Goal: Find specific page/section

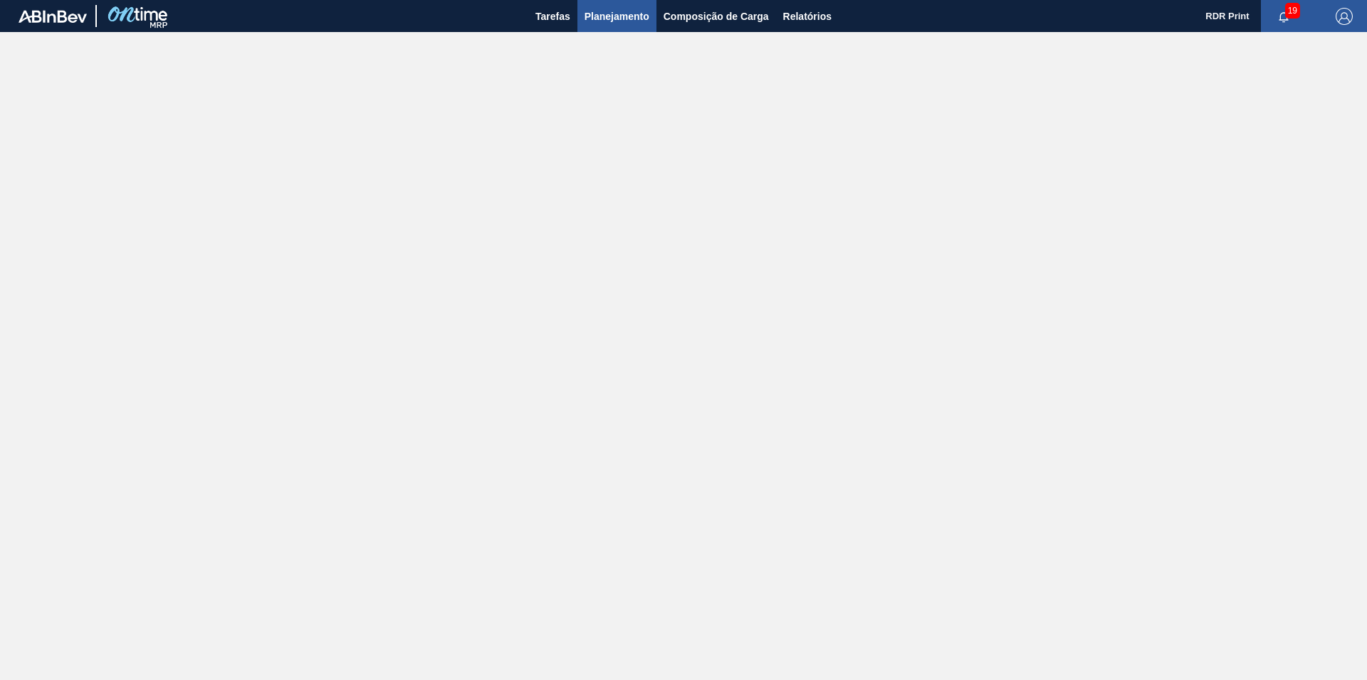
click at [609, 19] on span "Planejamento" at bounding box center [617, 16] width 65 height 17
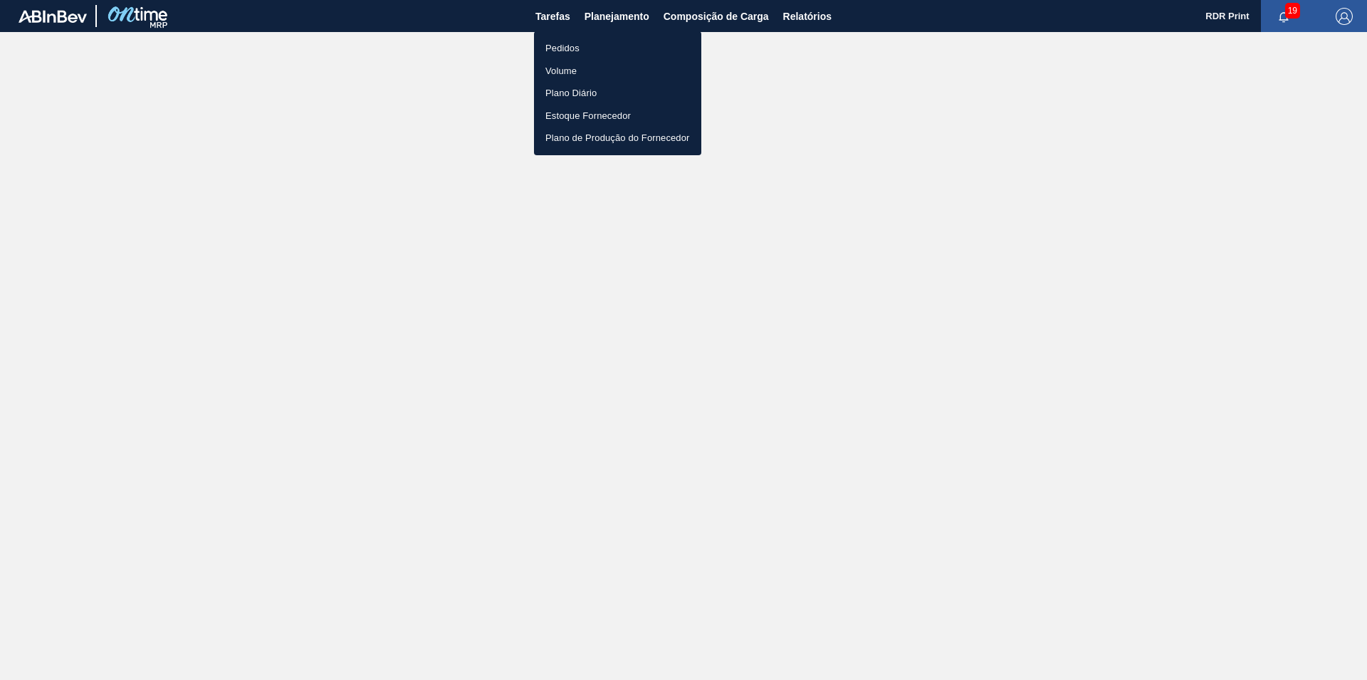
click at [573, 46] on li "Pedidos" at bounding box center [617, 48] width 167 height 23
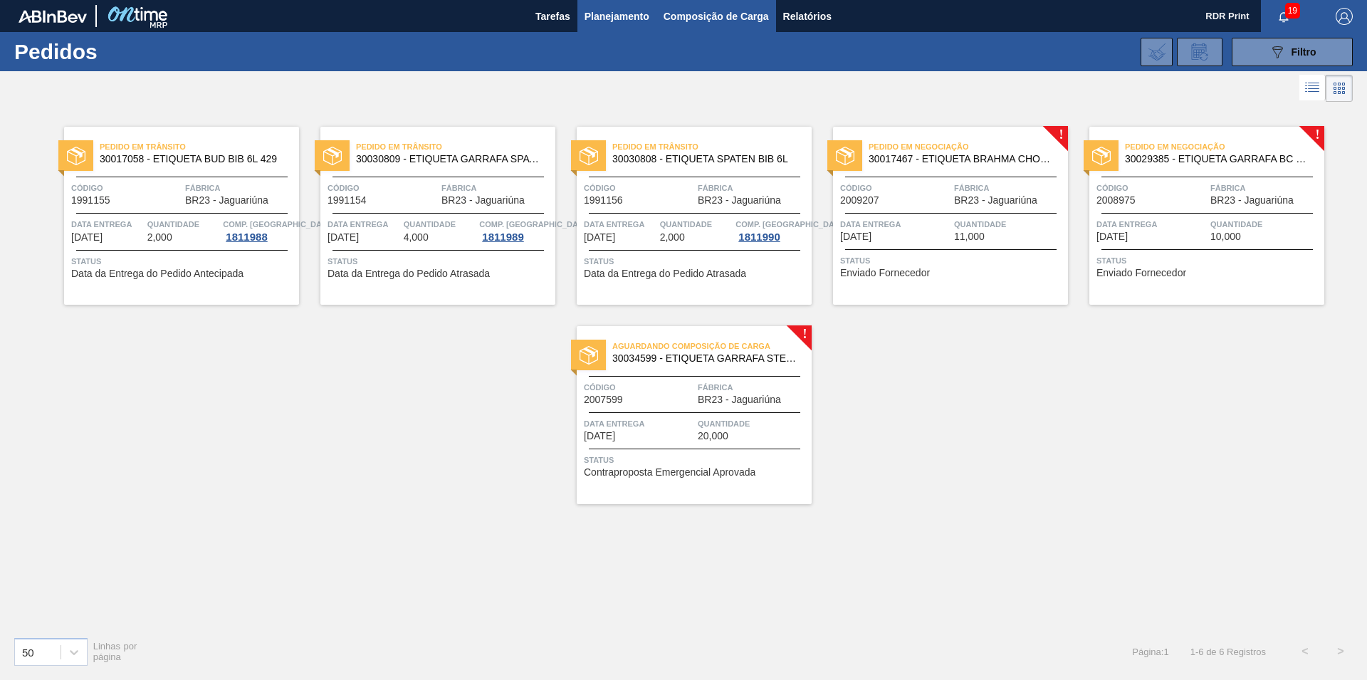
click at [684, 12] on span "Composição de Carga" at bounding box center [716, 16] width 105 height 17
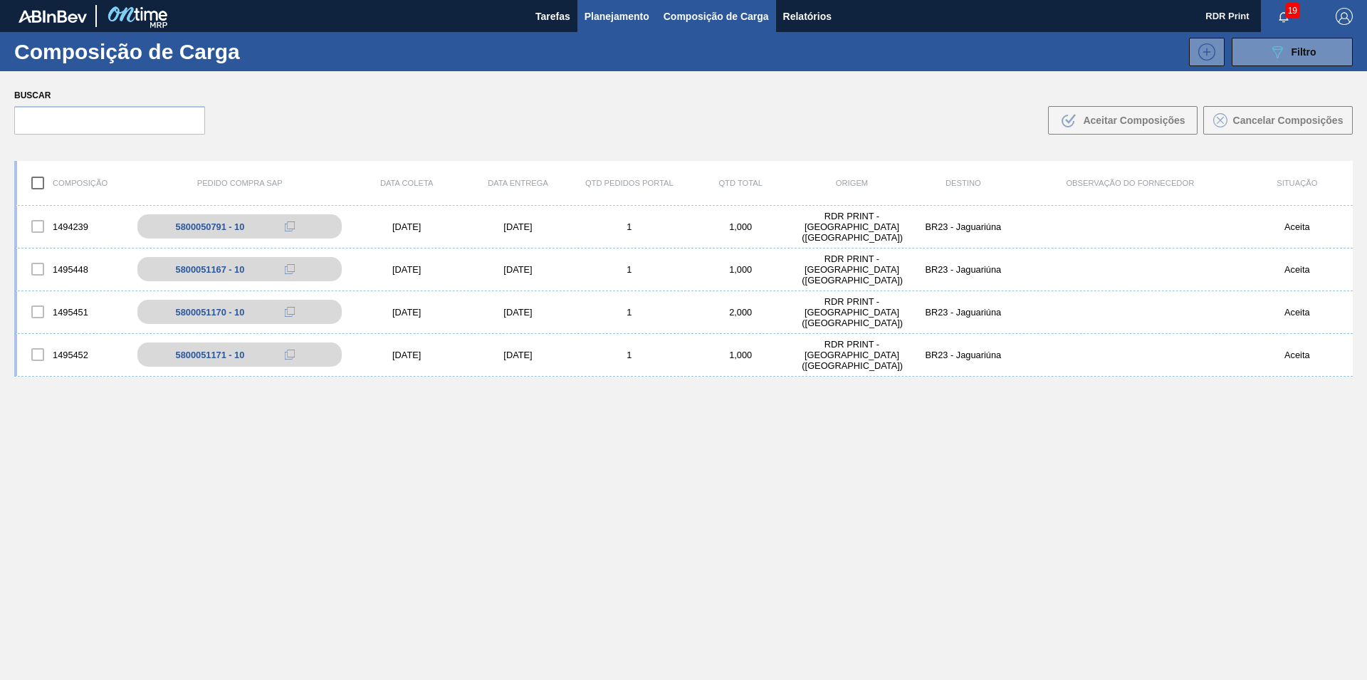
click at [608, 19] on span "Planejamento" at bounding box center [617, 16] width 65 height 17
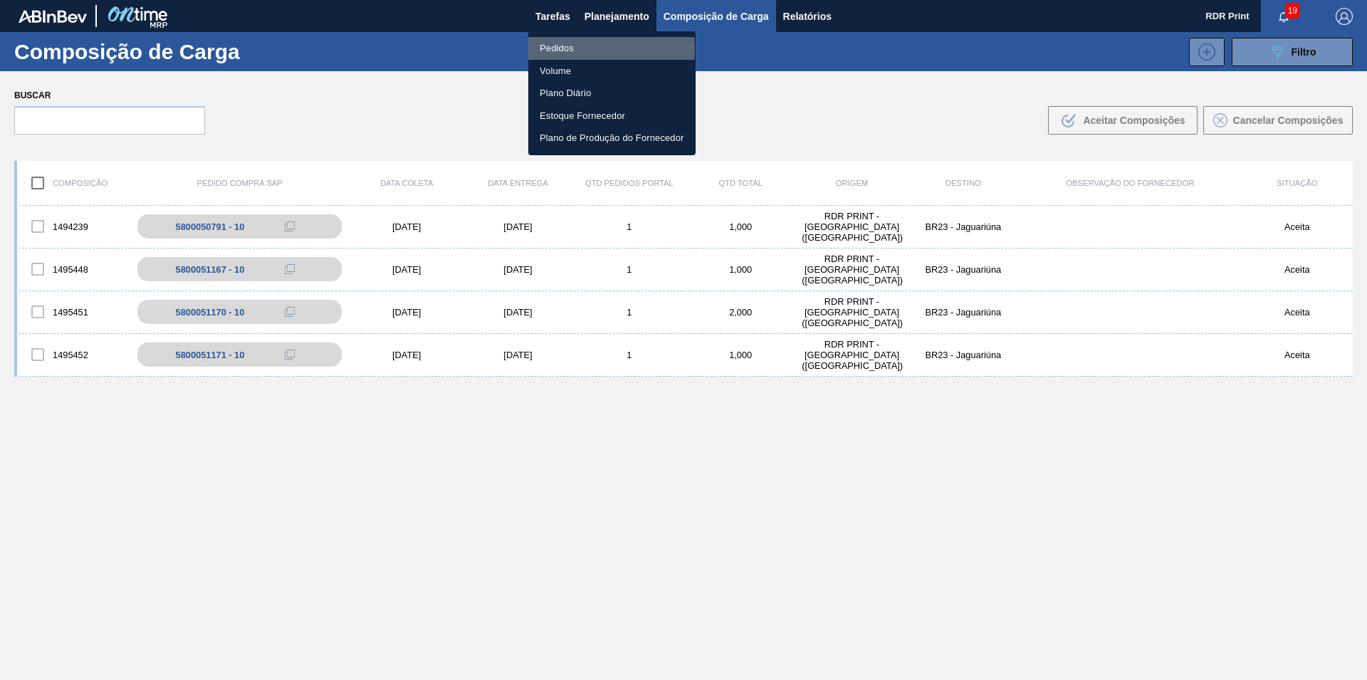
click at [548, 49] on li "Pedidos" at bounding box center [611, 48] width 167 height 23
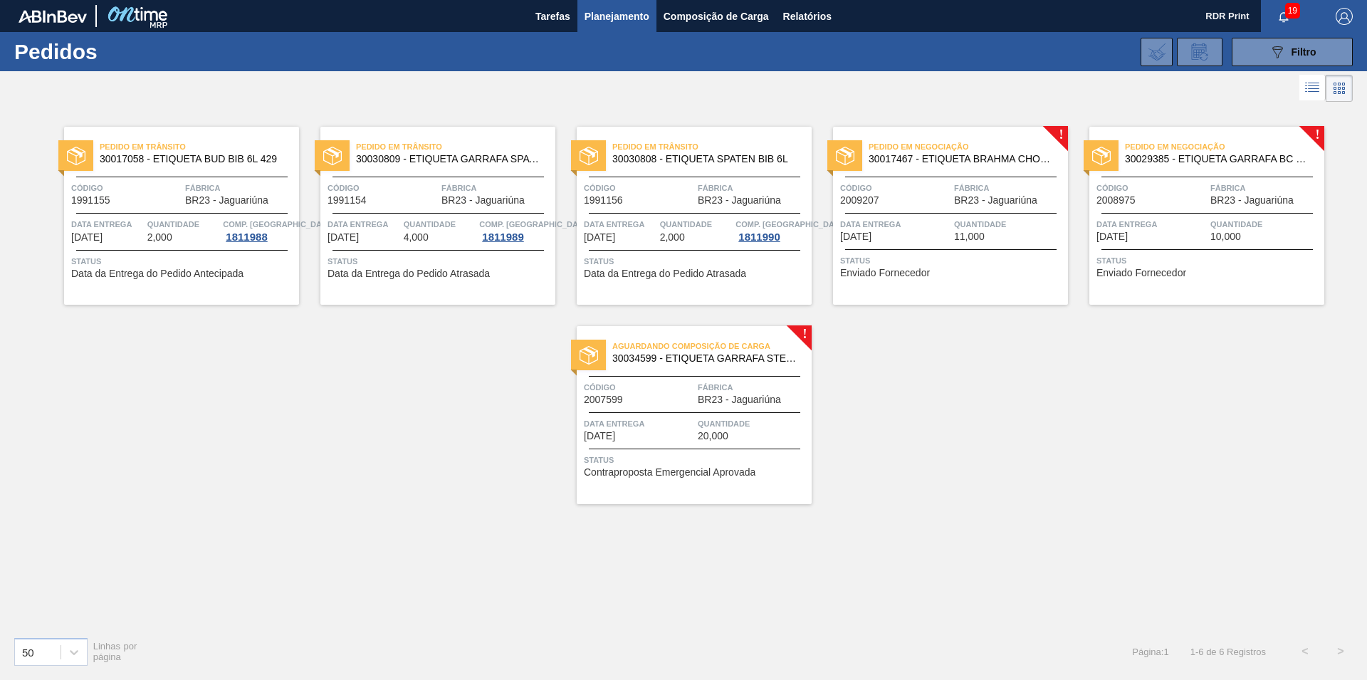
click at [597, 19] on span "Planejamento" at bounding box center [617, 16] width 65 height 17
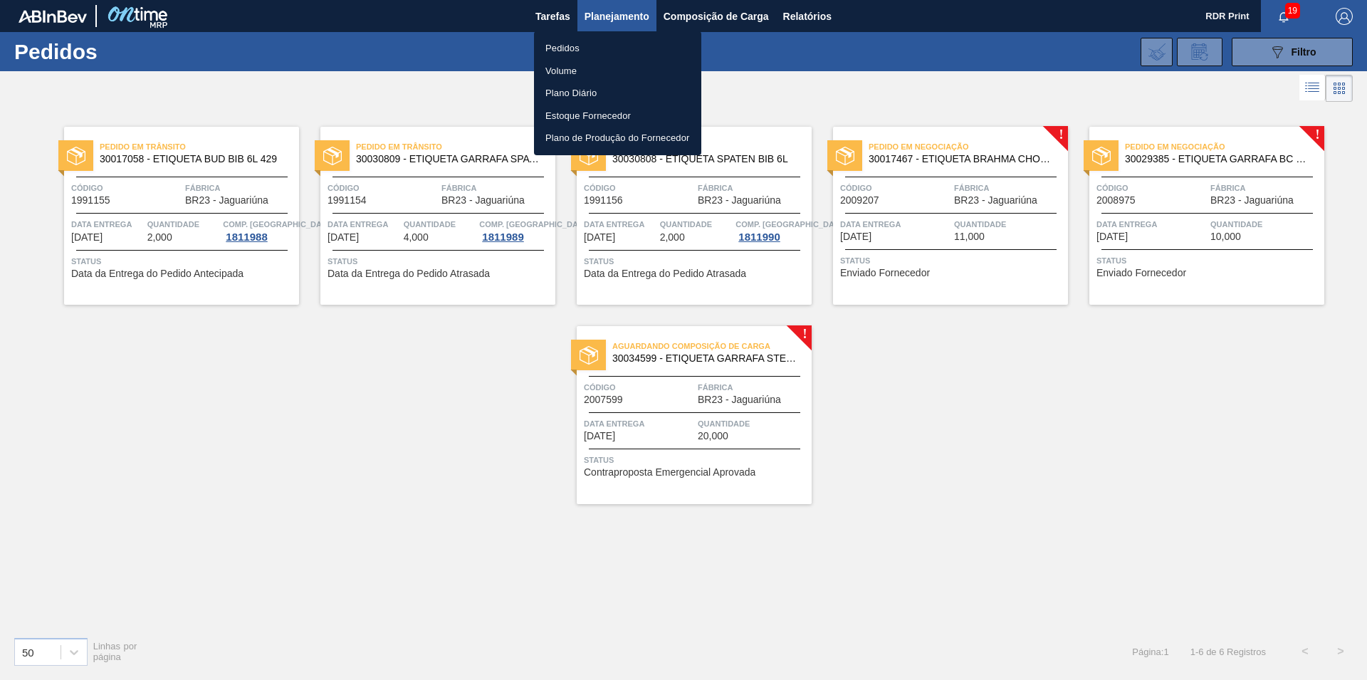
click at [981, 86] on div at bounding box center [683, 340] width 1367 height 680
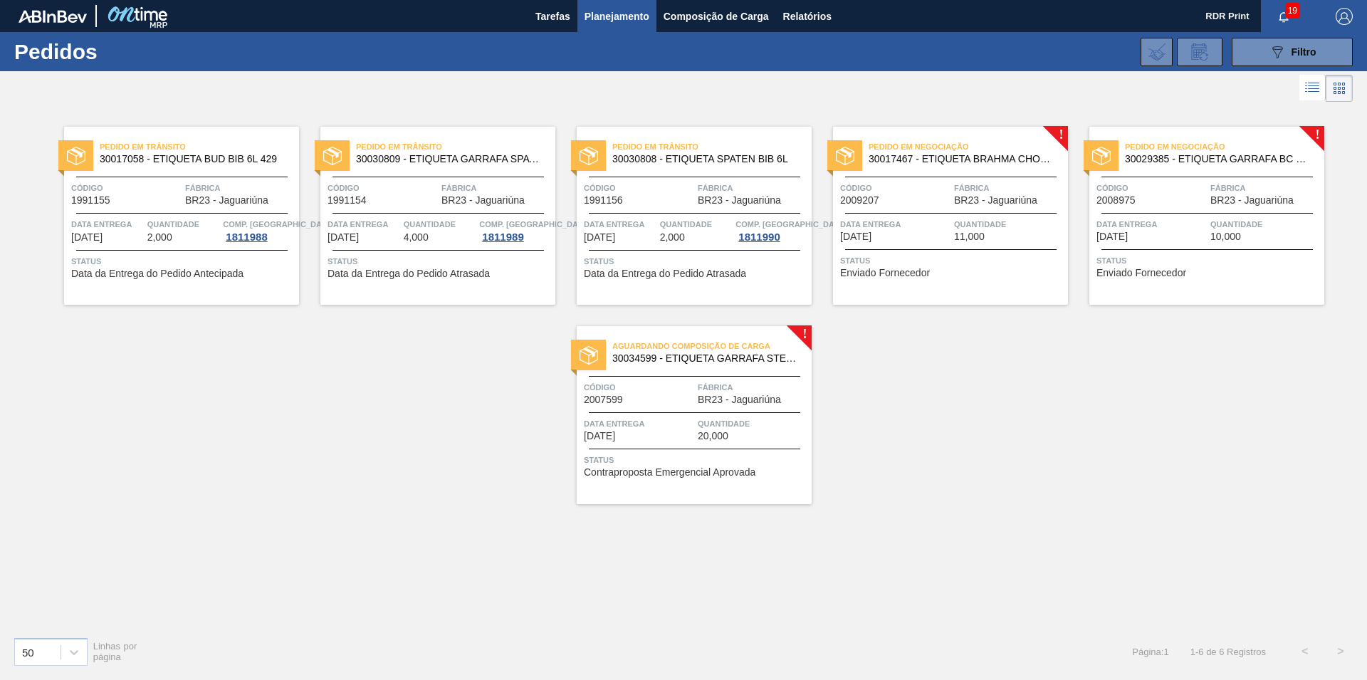
click at [1300, 85] on li at bounding box center [1312, 88] width 26 height 26
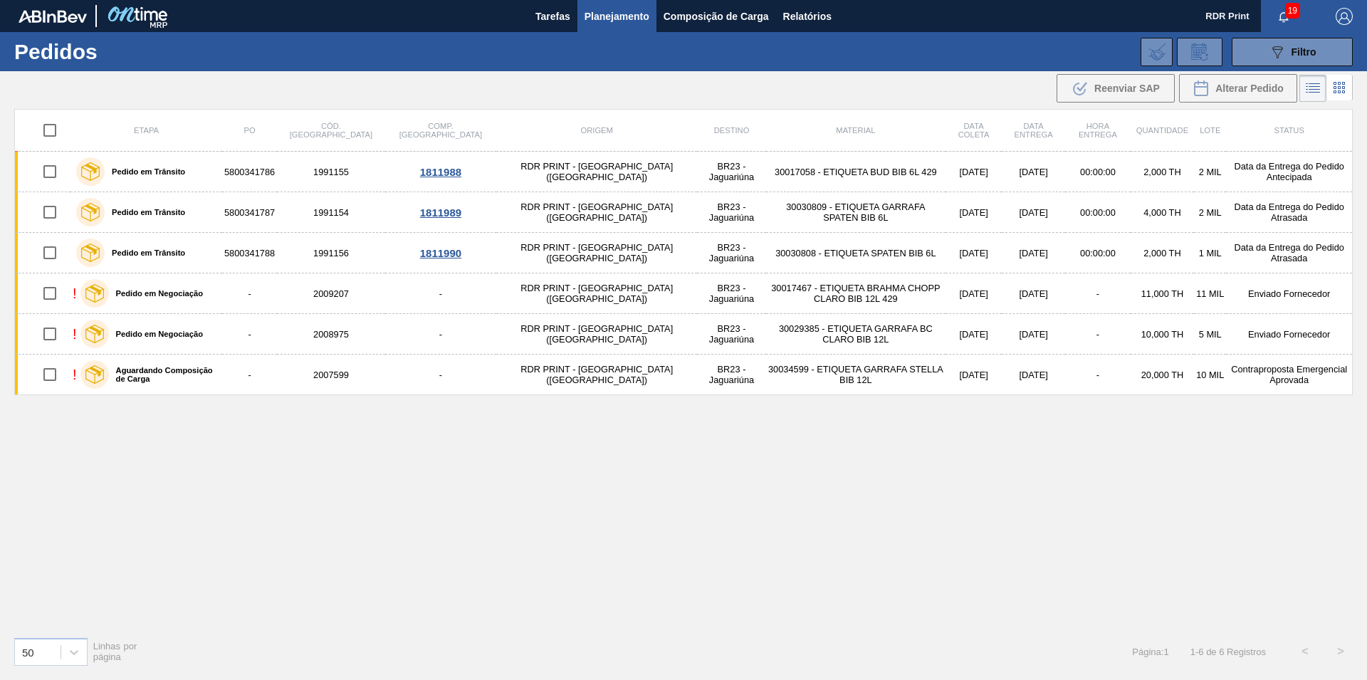
click at [1346, 89] on icon at bounding box center [1339, 87] width 17 height 17
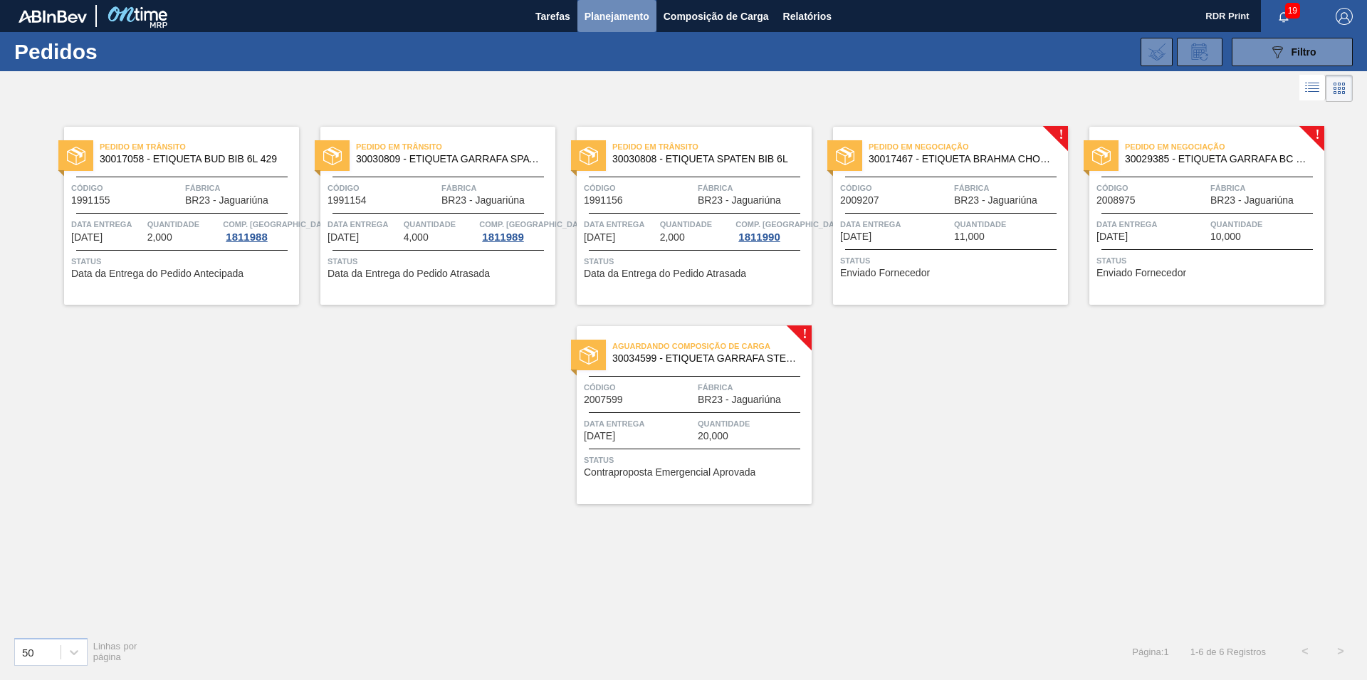
click at [615, 14] on span "Planejamento" at bounding box center [617, 16] width 65 height 17
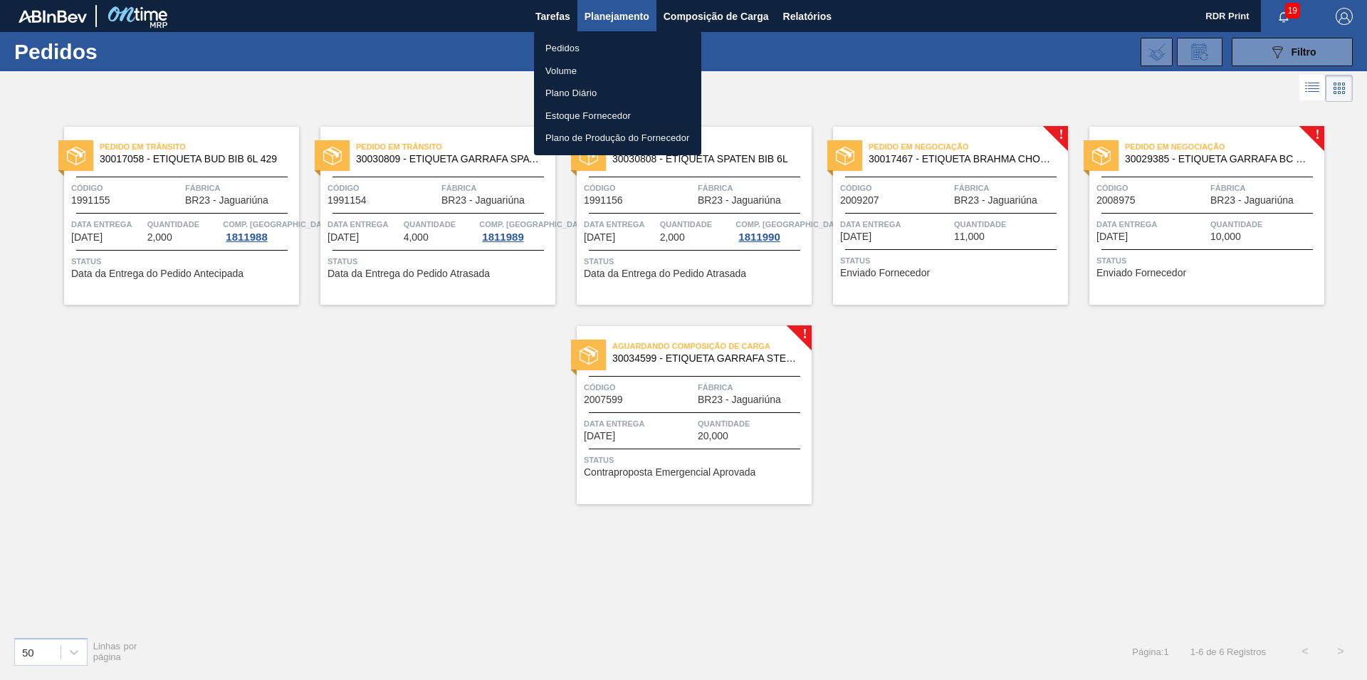
click at [569, 45] on li "Pedidos" at bounding box center [617, 48] width 167 height 23
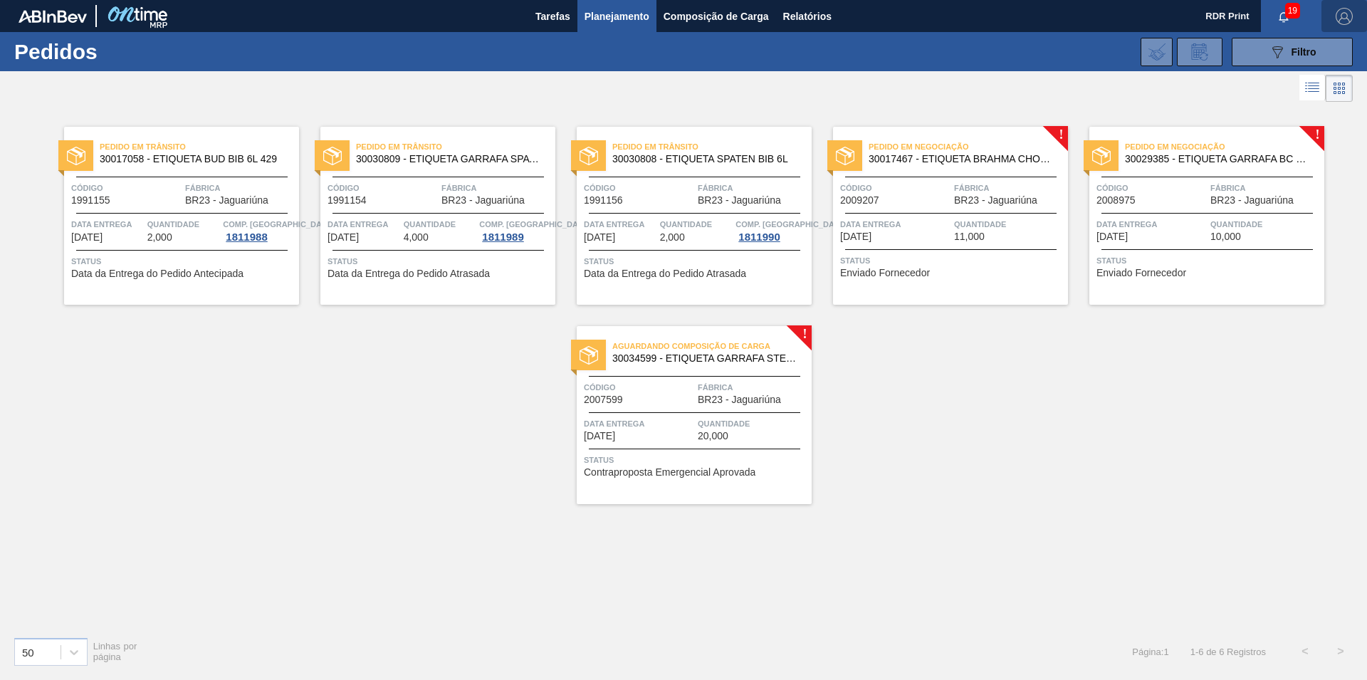
click at [1354, 21] on span "button" at bounding box center [1344, 16] width 34 height 17
click at [1299, 16] on div at bounding box center [683, 340] width 1367 height 680
click at [1292, 52] on span "Filtro" at bounding box center [1304, 51] width 25 height 11
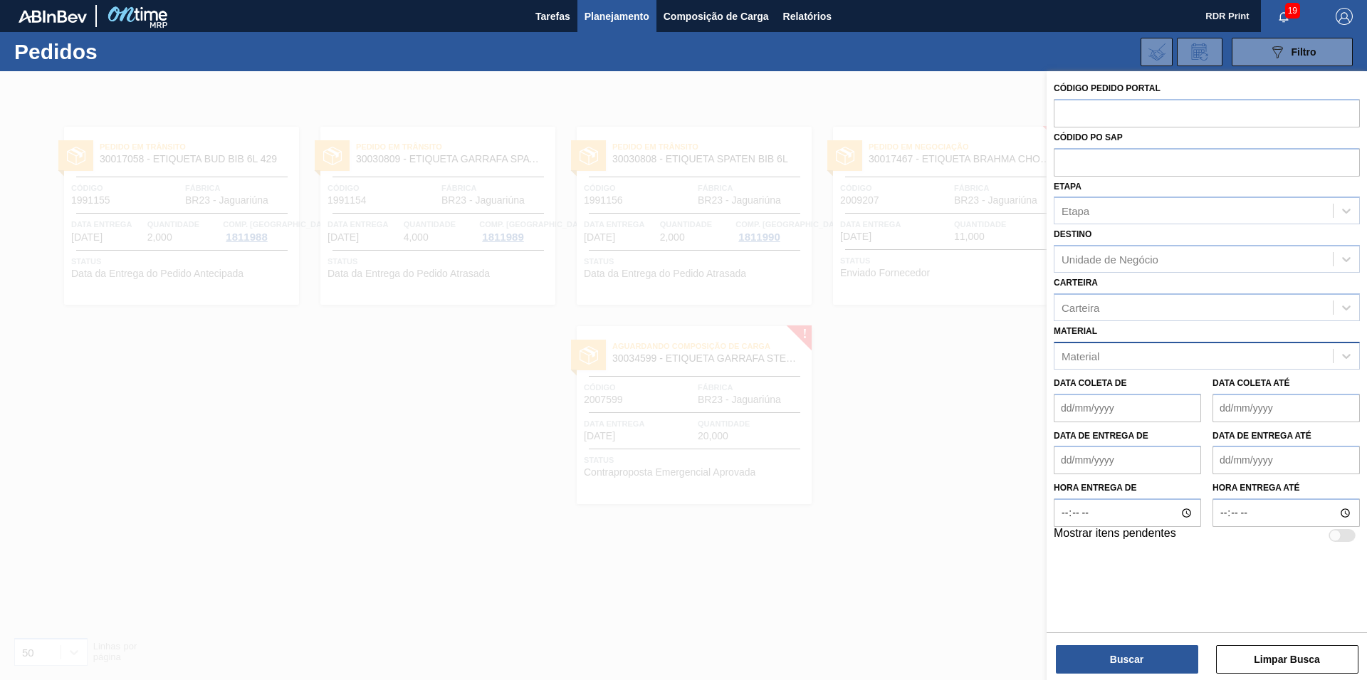
click at [1073, 360] on div "Material" at bounding box center [1081, 356] width 38 height 12
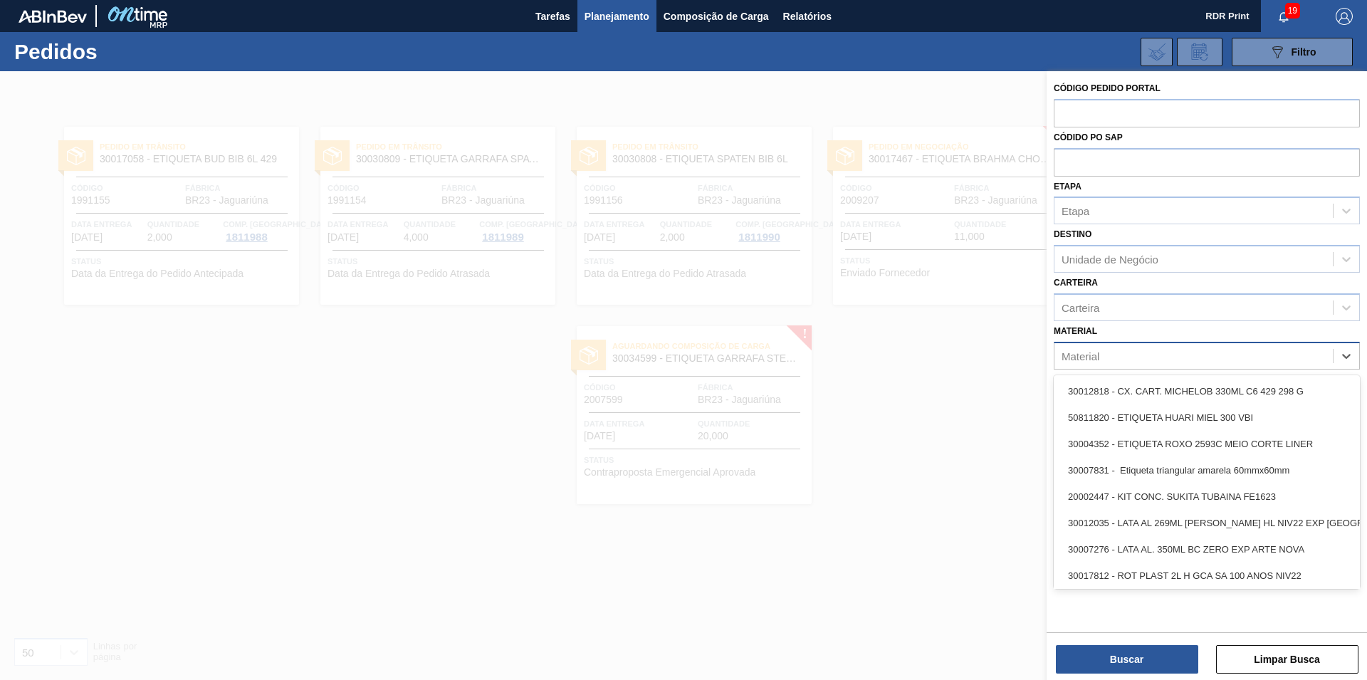
paste input "30034599"
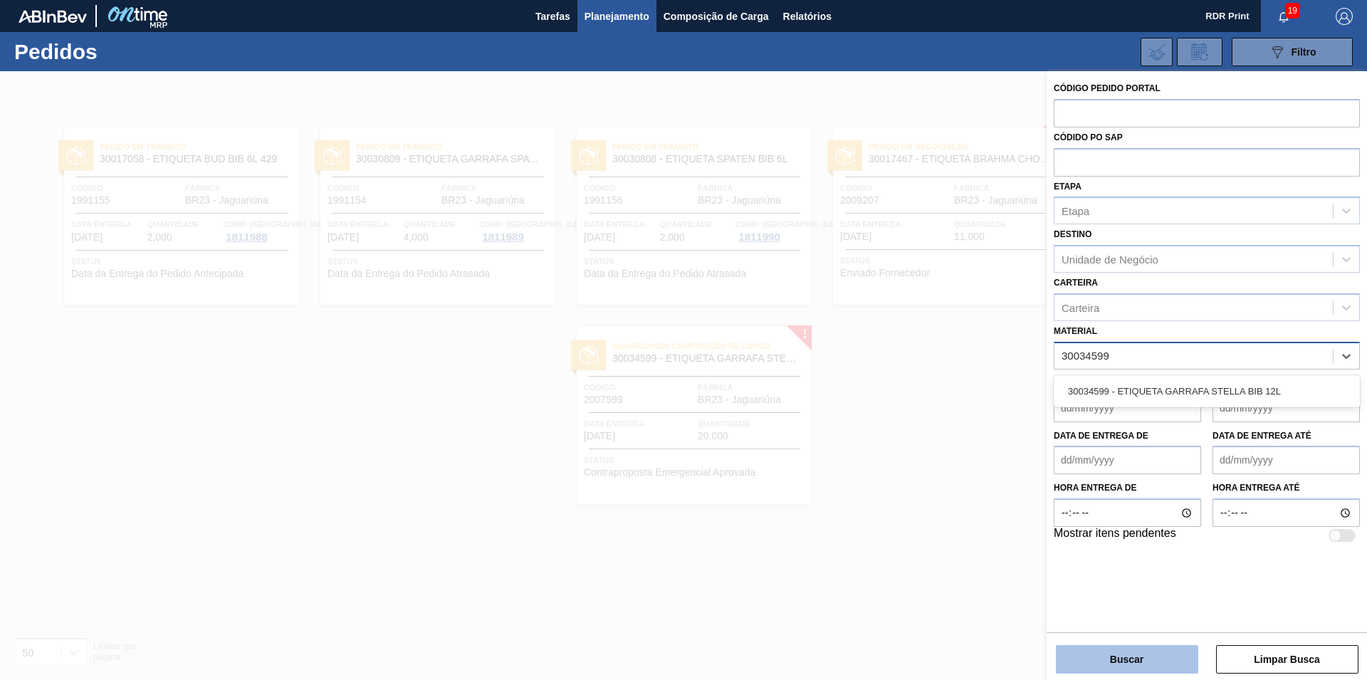
type input "30034599"
click at [1146, 656] on button "Buscar" at bounding box center [1127, 659] width 142 height 28
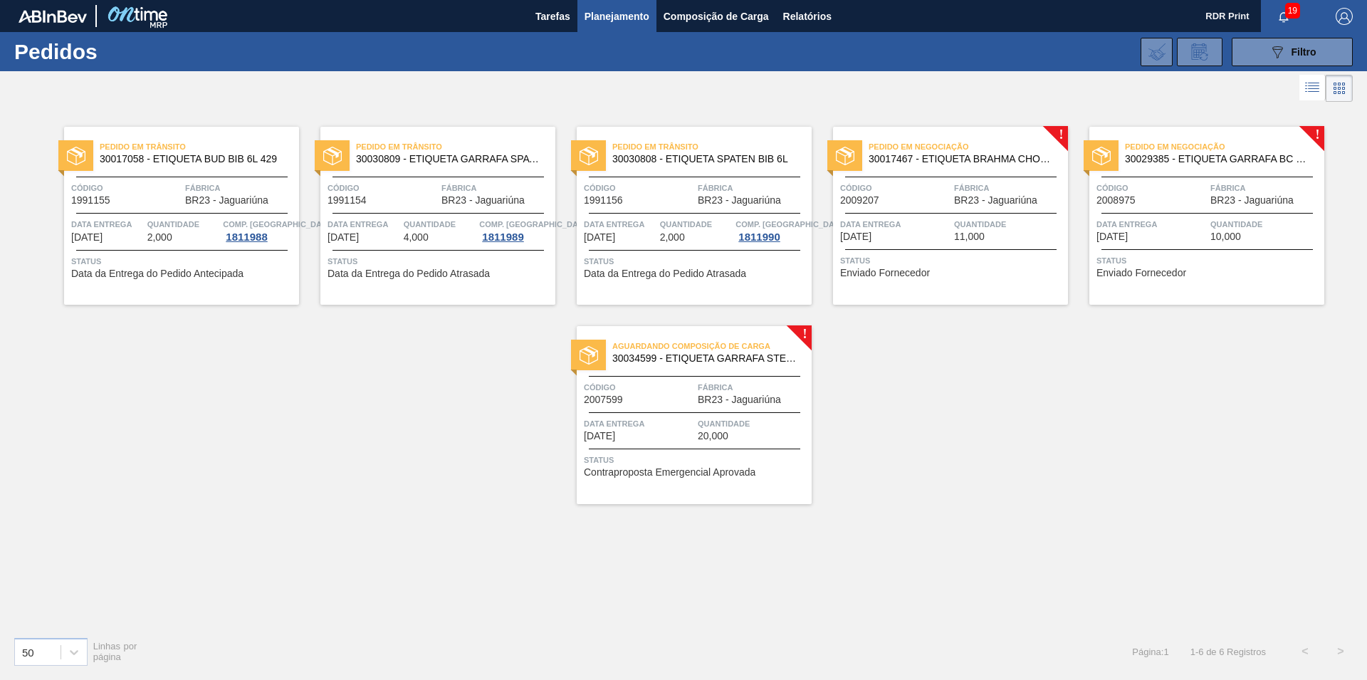
click at [992, 162] on span "30017467 - ETIQUETA BRAHMA CHOPP CLARO BIB 12L 429" at bounding box center [963, 159] width 188 height 11
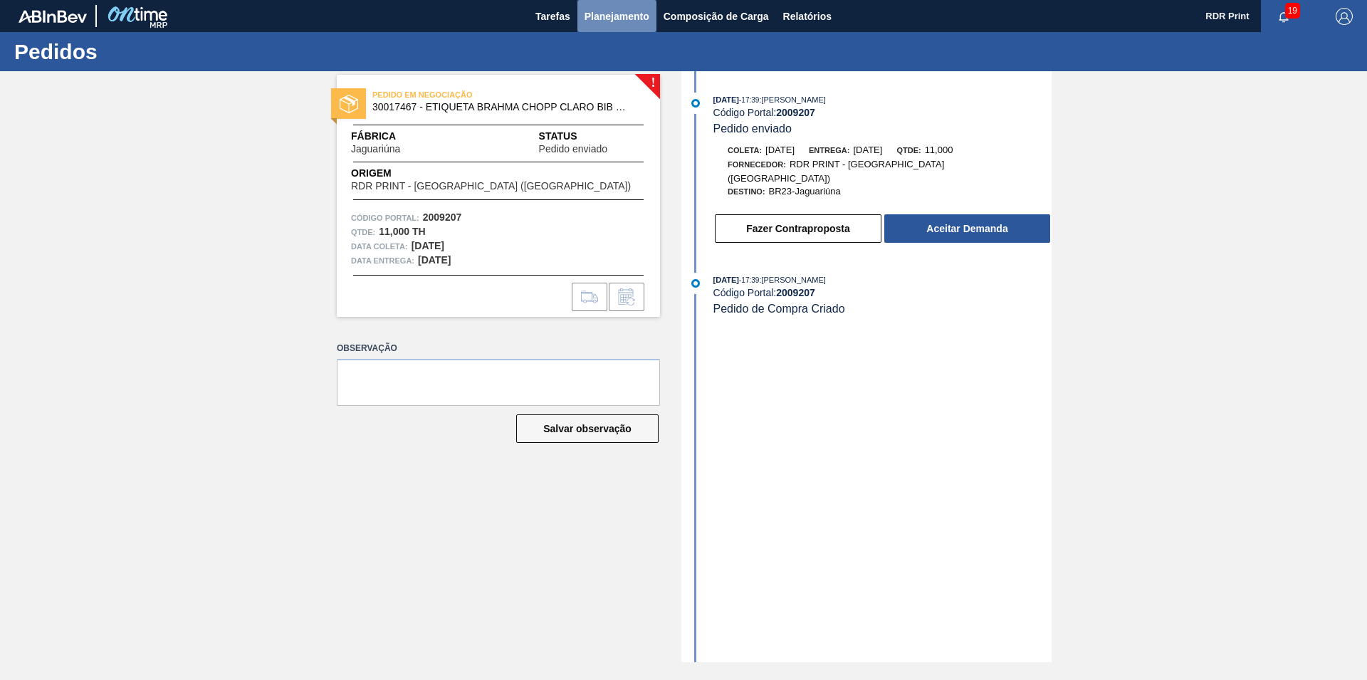
click at [612, 21] on span "Planejamento" at bounding box center [617, 16] width 65 height 17
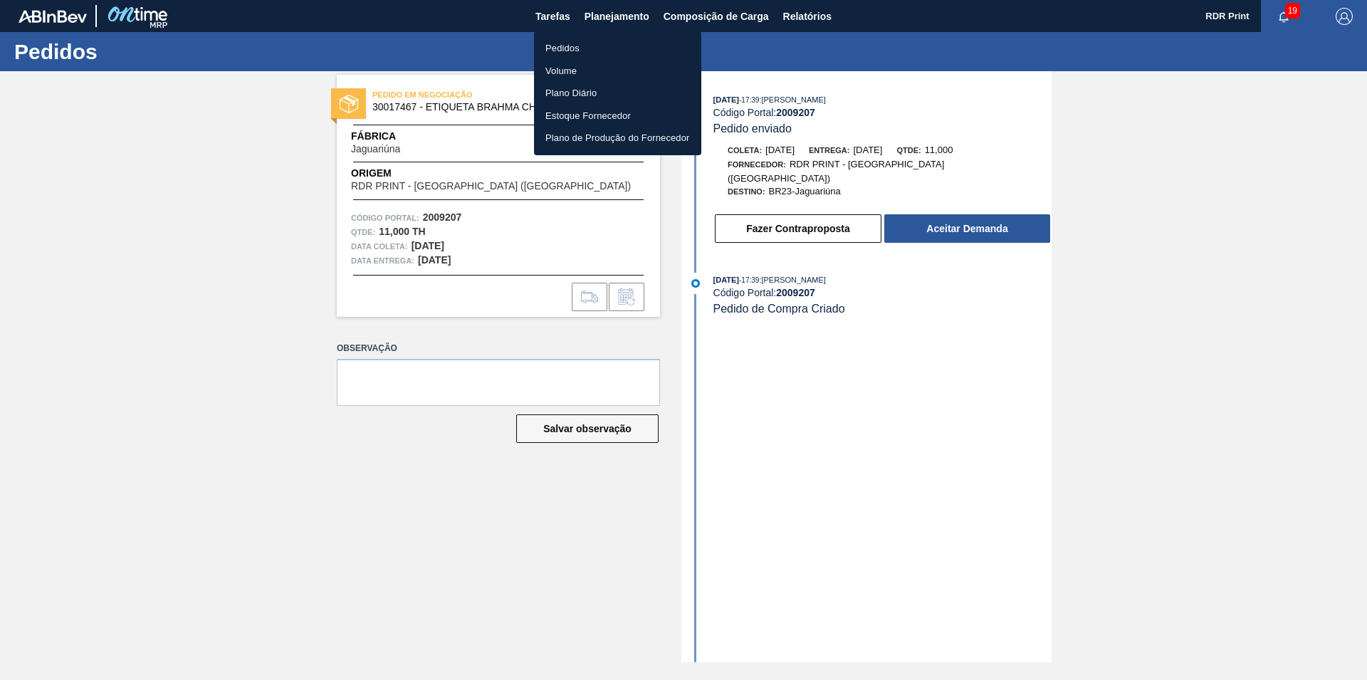
click at [573, 43] on li "Pedidos" at bounding box center [617, 48] width 167 height 23
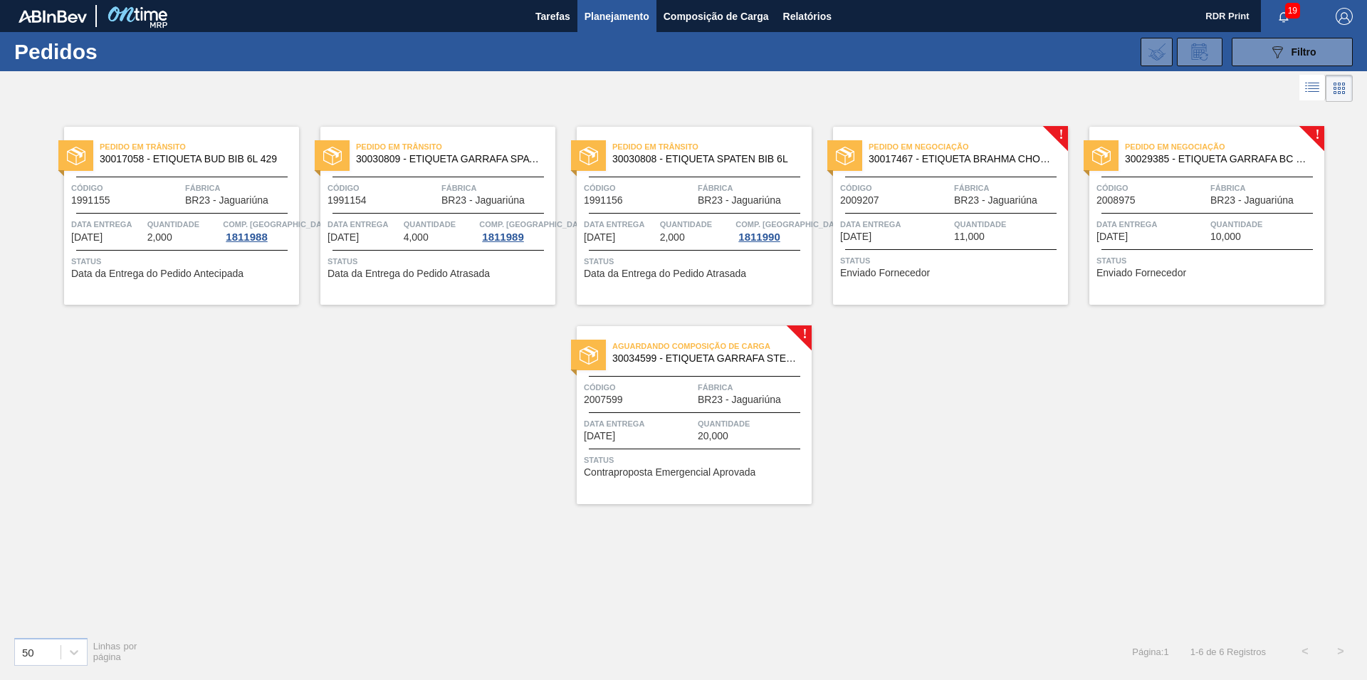
click at [728, 356] on span "30034599 - ETIQUETA GARRAFA STELLA BIB 12L" at bounding box center [706, 358] width 188 height 11
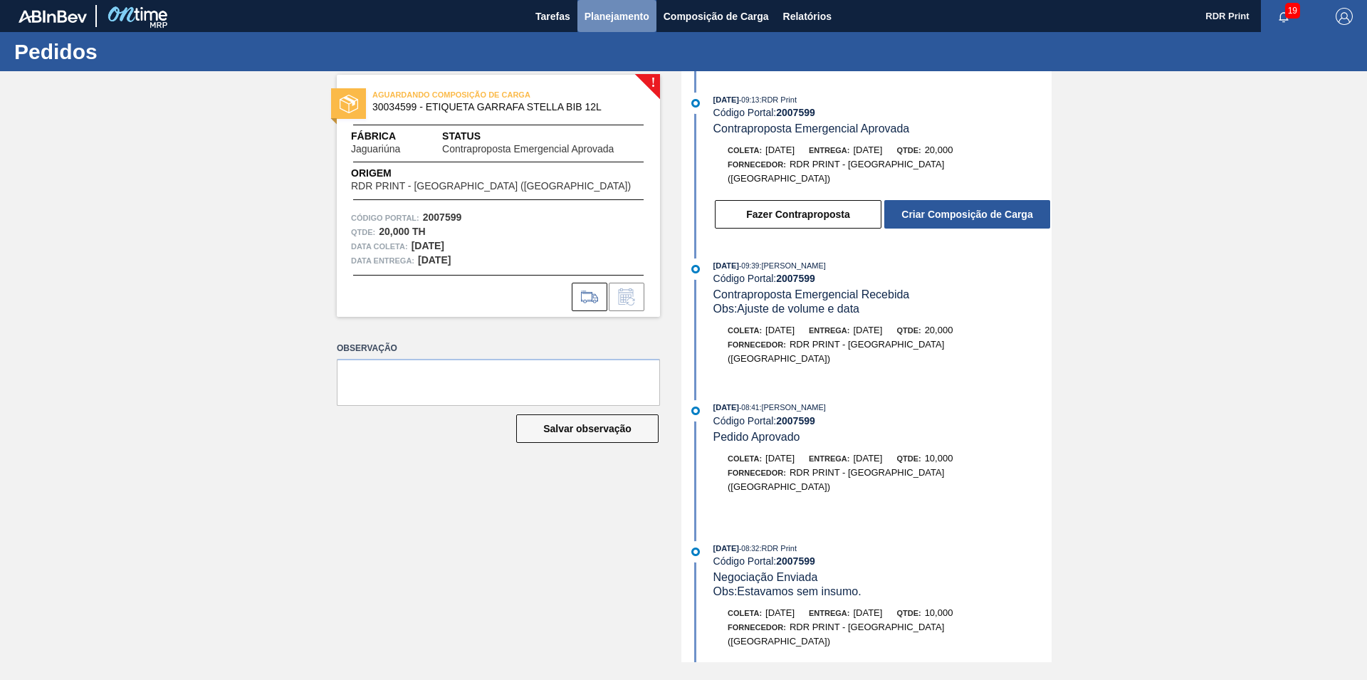
click at [640, 21] on span "Planejamento" at bounding box center [617, 16] width 65 height 17
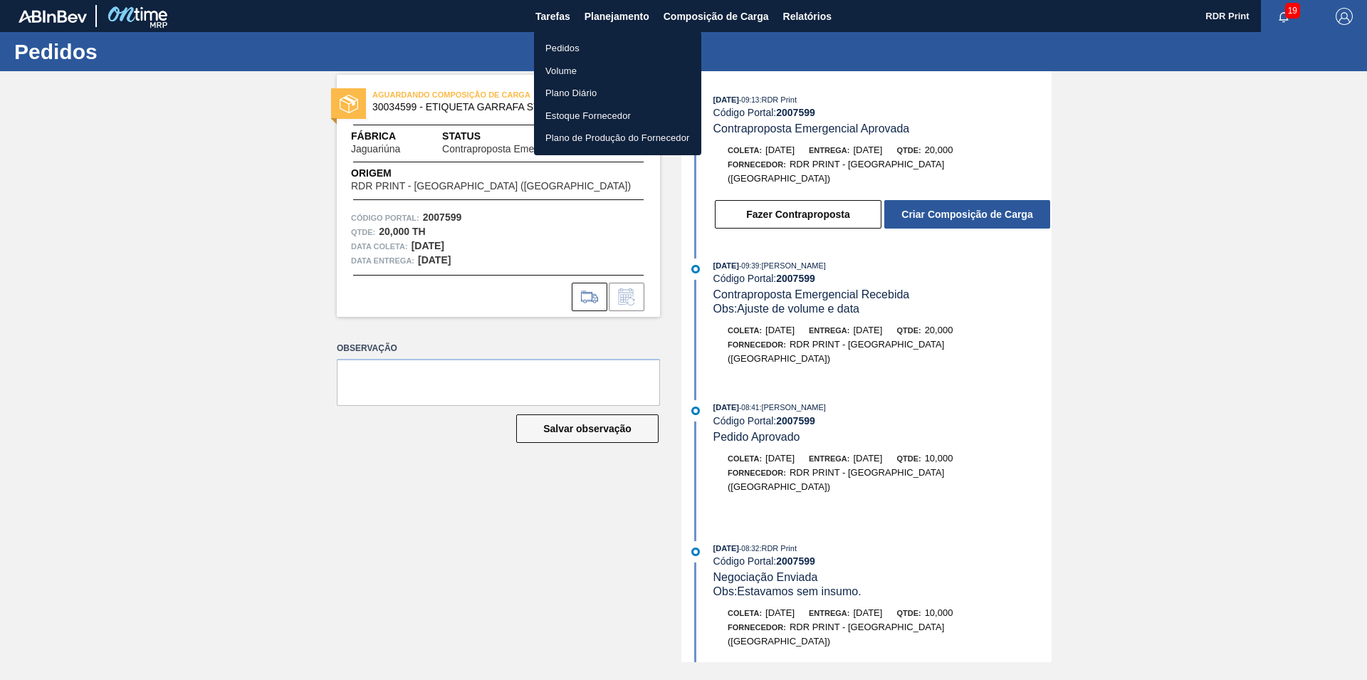
click at [570, 51] on li "Pedidos" at bounding box center [617, 48] width 167 height 23
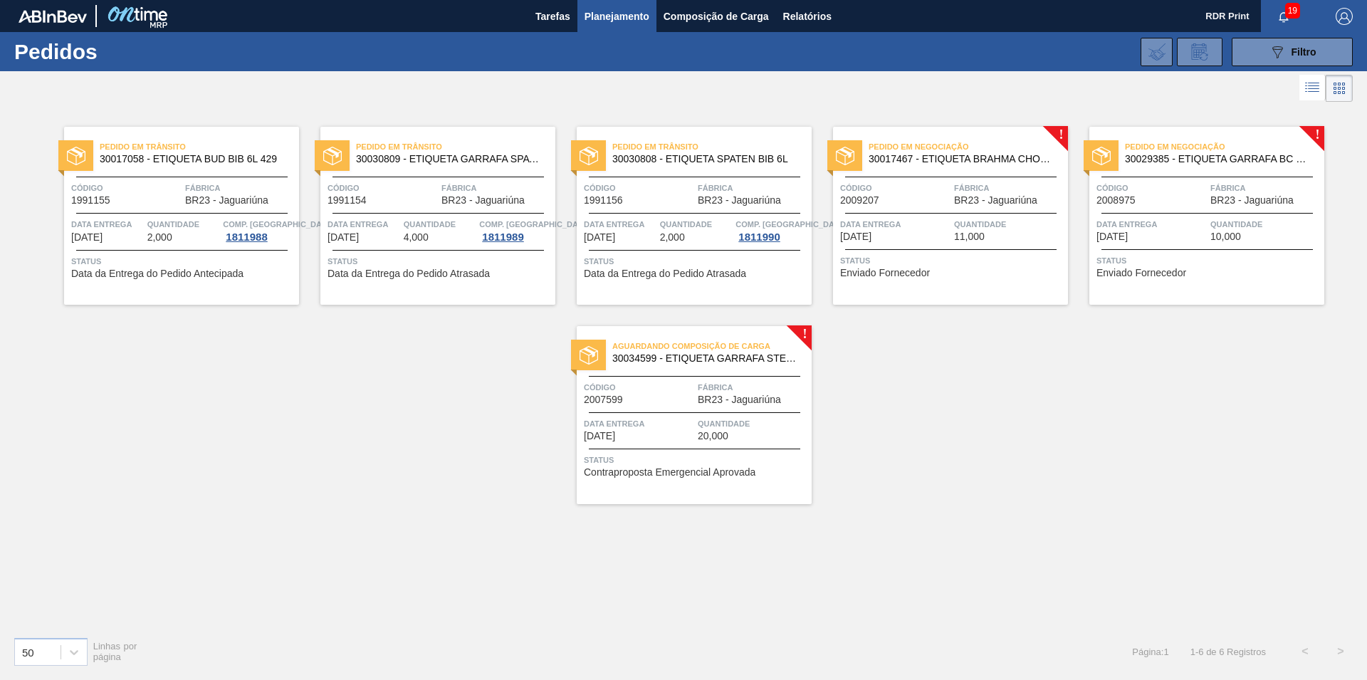
click at [1018, 159] on span "30017467 - ETIQUETA BRAHMA CHOPP CLARO BIB 12L 429" at bounding box center [963, 159] width 188 height 11
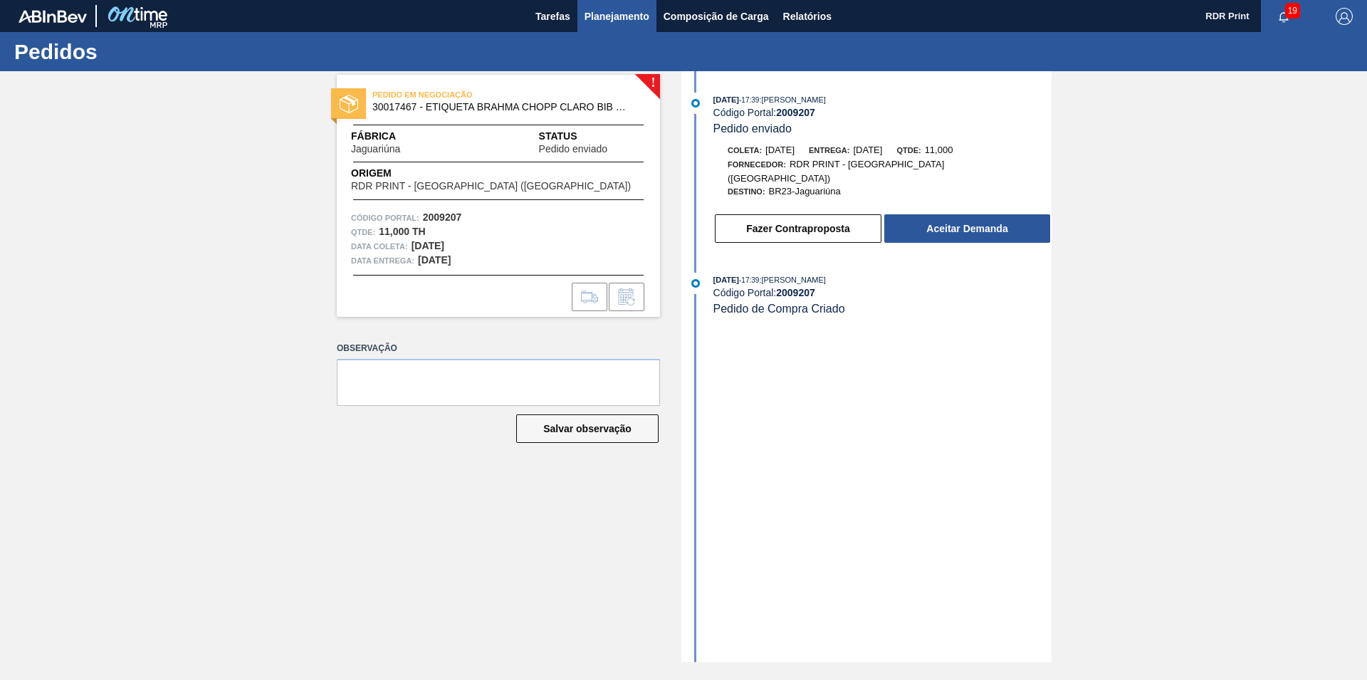
click at [602, 12] on span "Planejamento" at bounding box center [617, 16] width 65 height 17
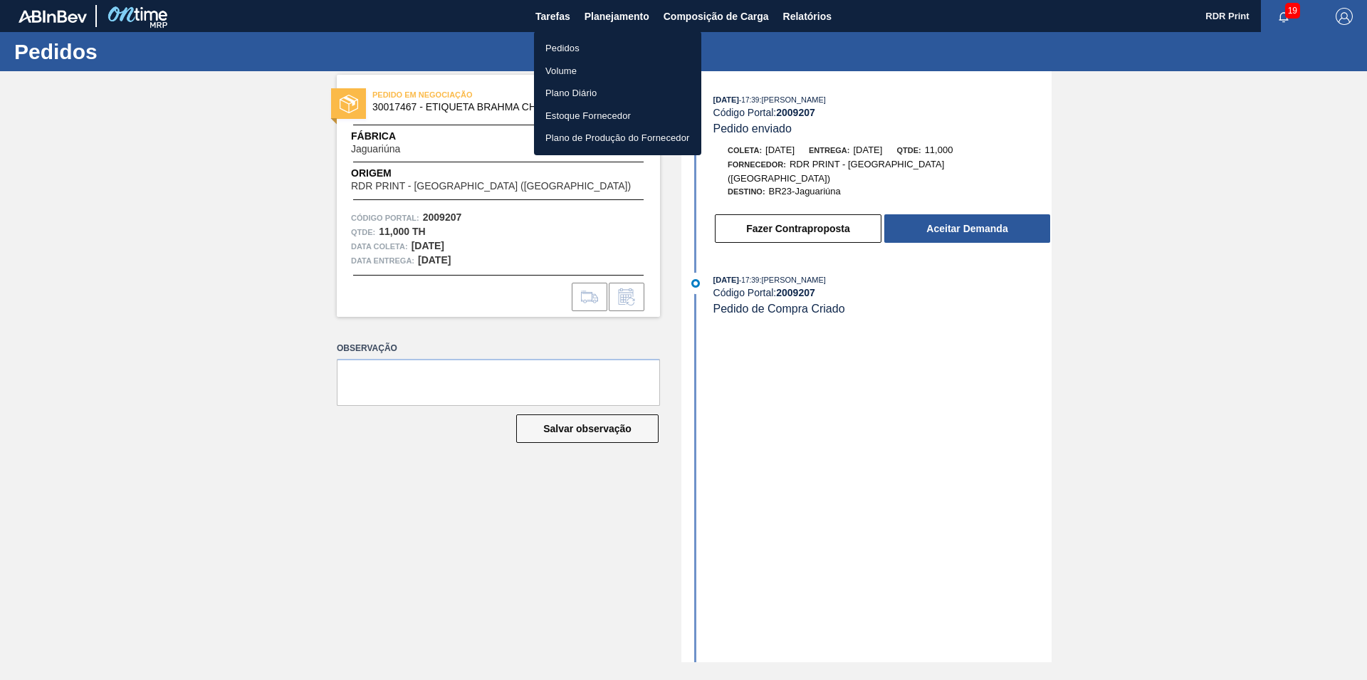
click at [555, 48] on li "Pedidos" at bounding box center [617, 48] width 167 height 23
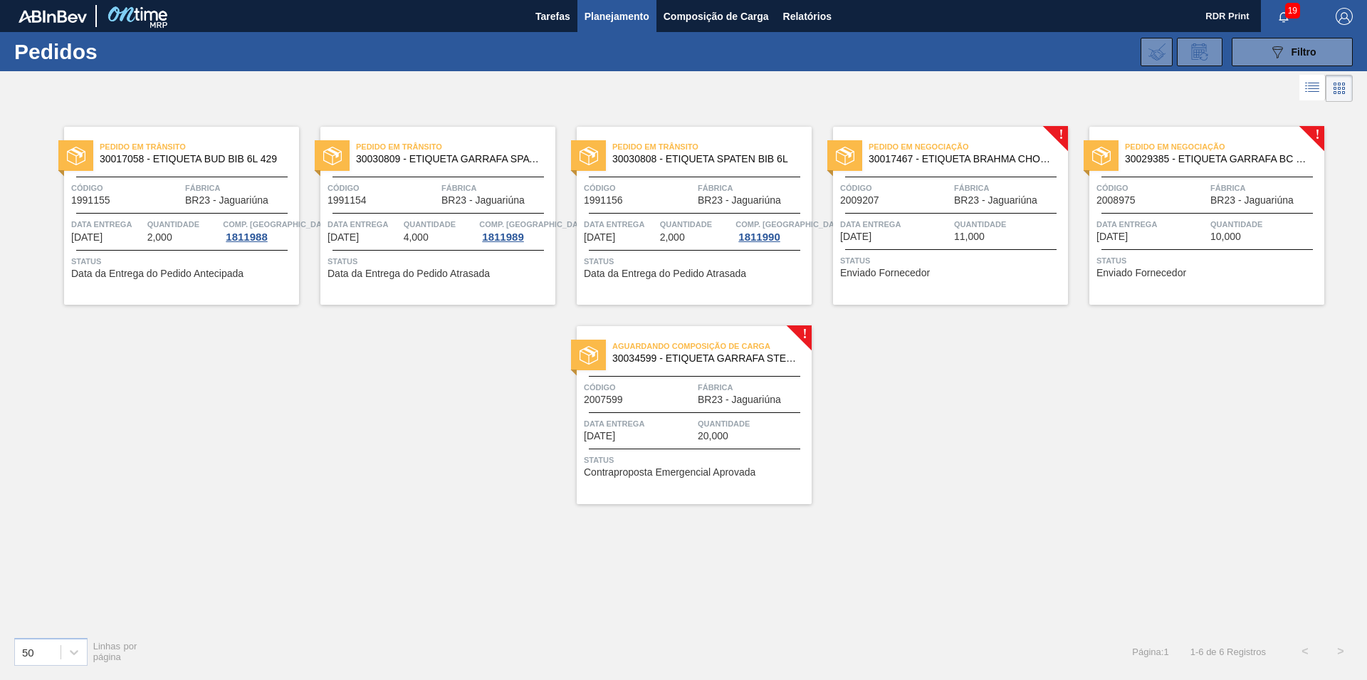
click at [1239, 158] on span "30029385 - ETIQUETA GARRAFA BC CLARO BIB 12L" at bounding box center [1219, 159] width 188 height 11
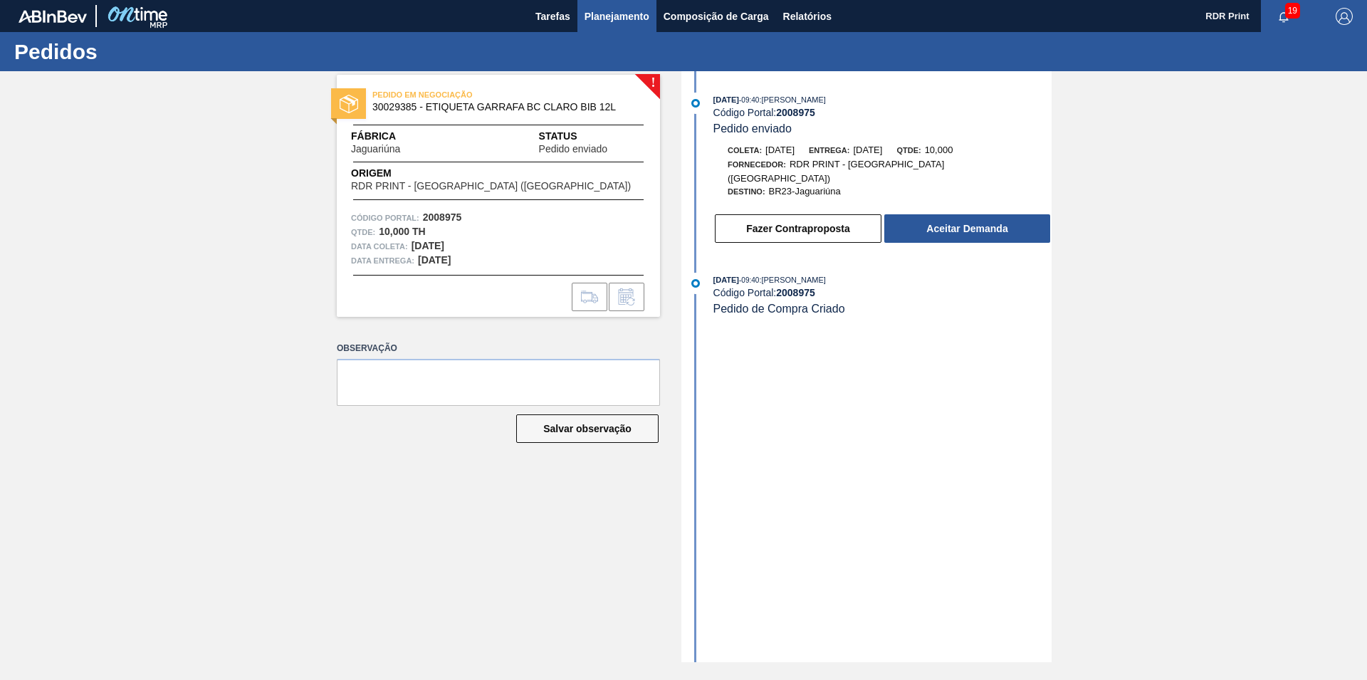
click at [642, 8] on span "Planejamento" at bounding box center [617, 16] width 65 height 17
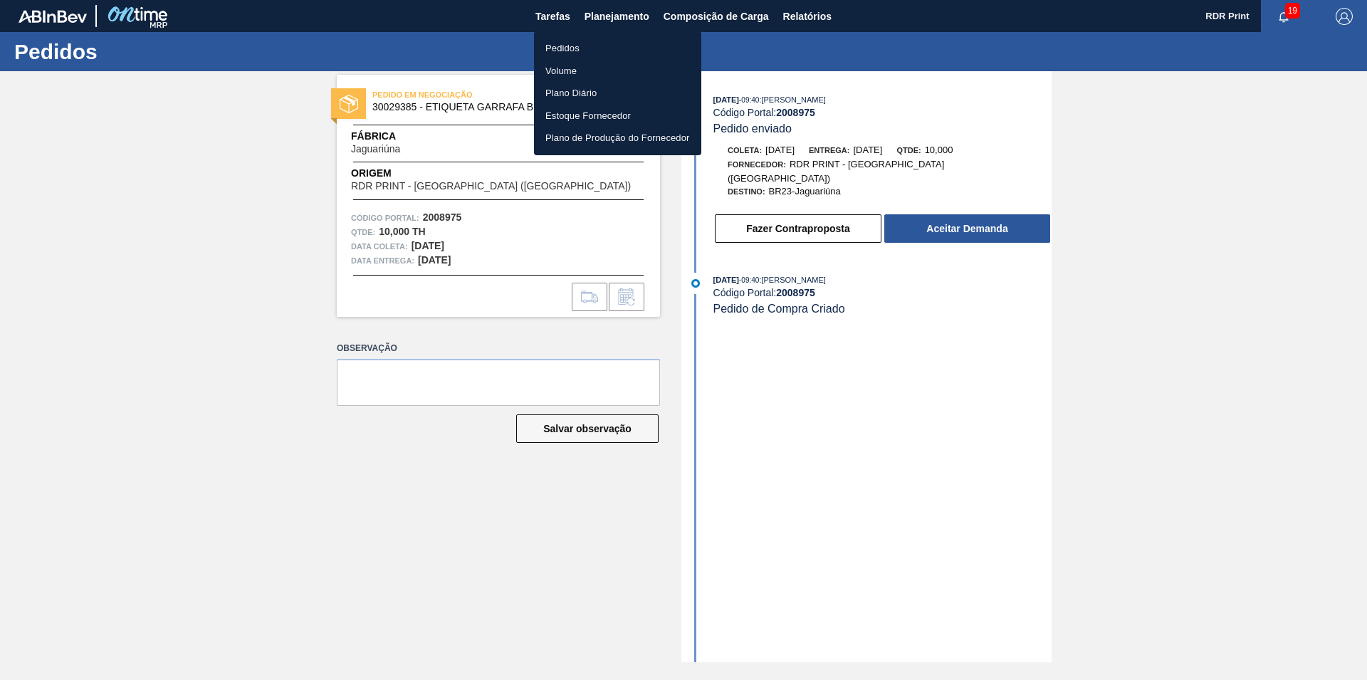
click at [562, 45] on li "Pedidos" at bounding box center [617, 48] width 167 height 23
